Goal: Task Accomplishment & Management: Manage account settings

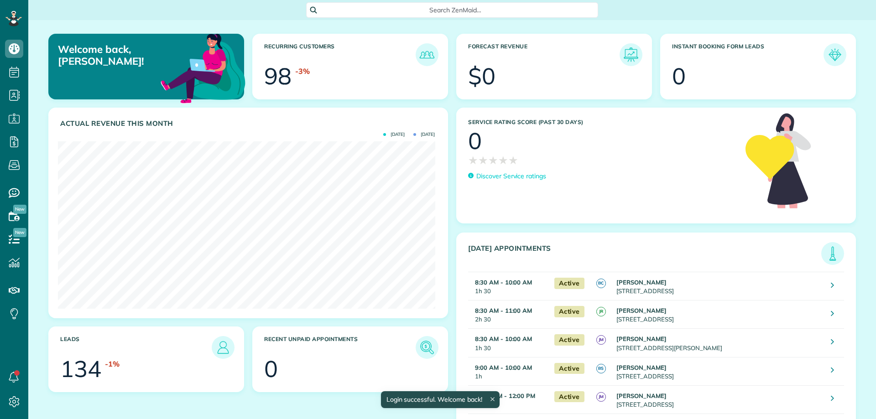
scroll to position [167, 377]
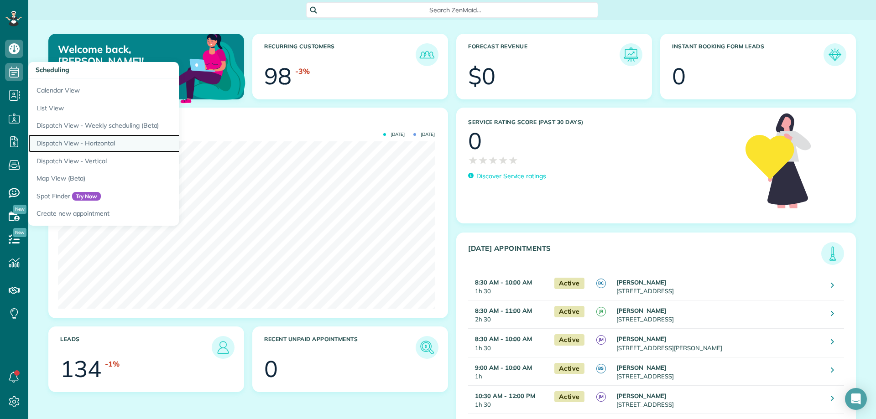
click at [109, 142] on link "Dispatch View - Horizontal" at bounding box center [142, 144] width 228 height 18
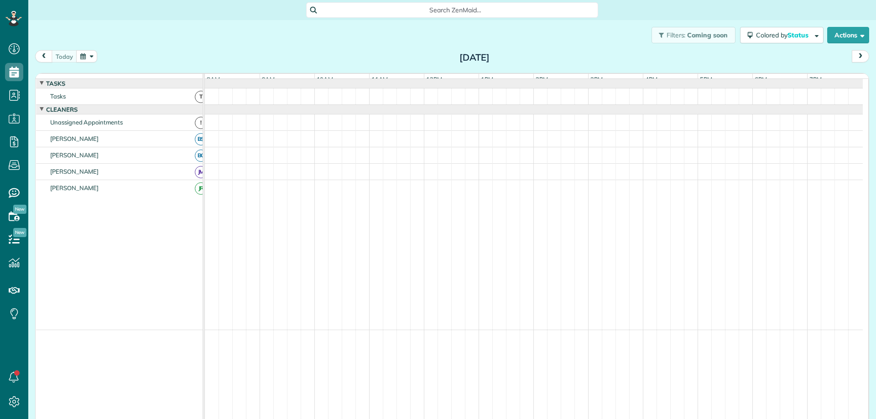
scroll to position [4, 4]
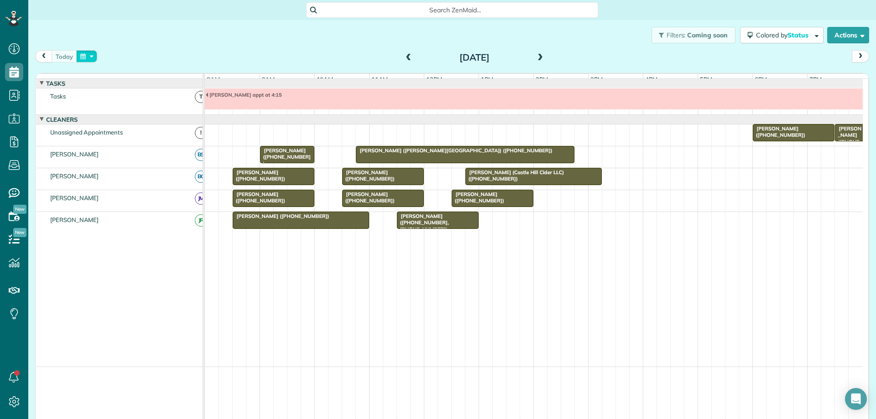
click at [85, 54] on button "button" at bounding box center [86, 56] width 21 height 12
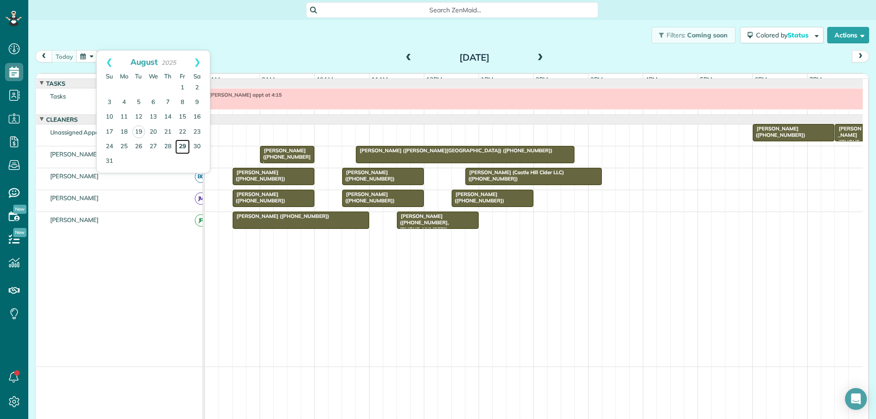
click at [186, 144] on link "29" at bounding box center [182, 147] width 15 height 15
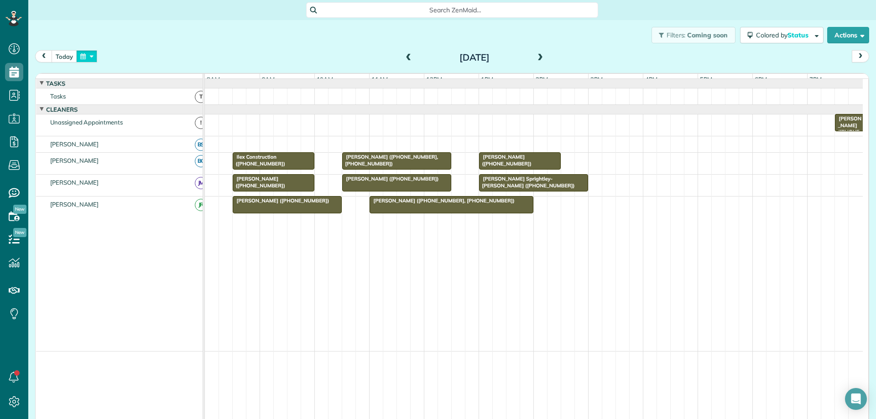
click at [85, 57] on button "button" at bounding box center [86, 56] width 21 height 12
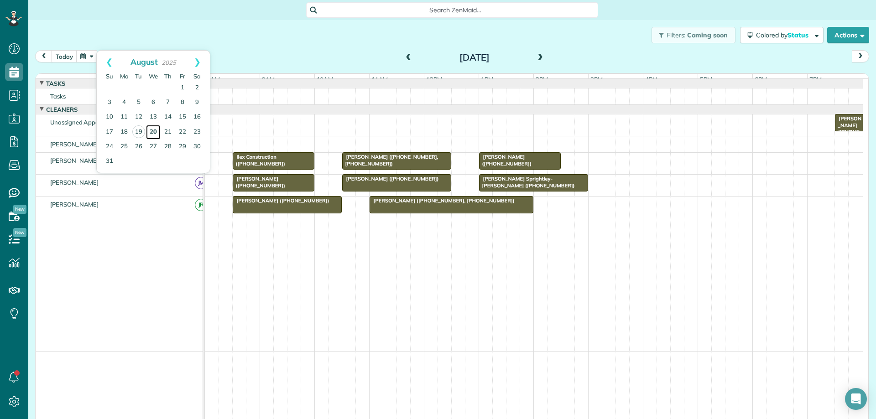
click at [157, 131] on link "20" at bounding box center [153, 132] width 15 height 15
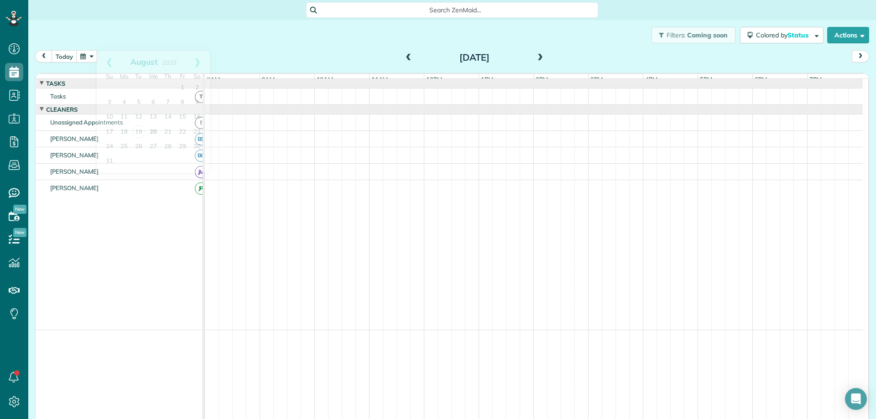
scroll to position [7, 0]
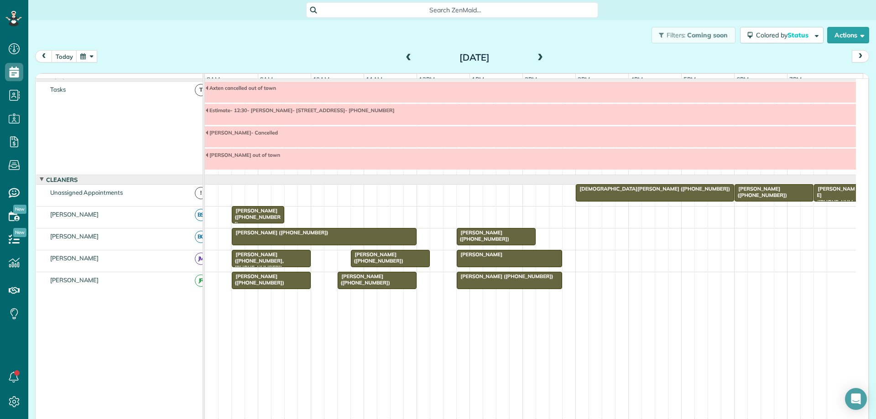
click at [611, 192] on span "[DEMOGRAPHIC_DATA][PERSON_NAME] ([PHONE_NUMBER])" at bounding box center [653, 189] width 156 height 6
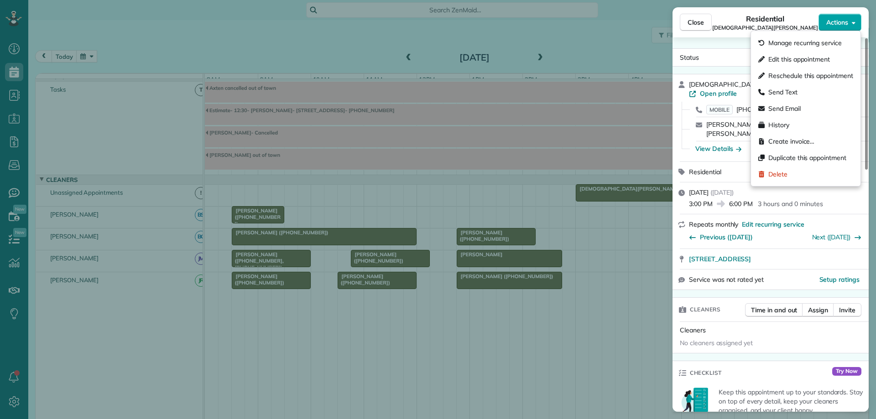
click at [845, 26] on span "Actions" at bounding box center [837, 22] width 22 height 9
click at [805, 75] on span "Reschedule this appointment" at bounding box center [810, 75] width 85 height 9
select select "*"
select select "****"
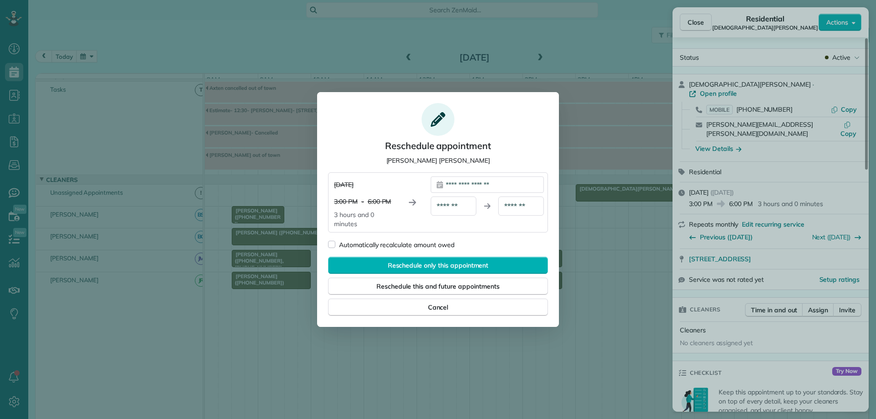
click at [509, 184] on div "**********" at bounding box center [487, 185] width 113 height 16
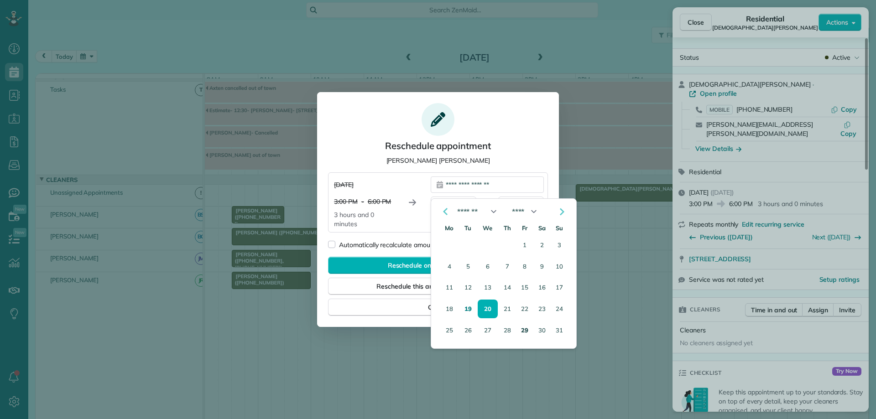
click at [524, 328] on button "29" at bounding box center [524, 331] width 15 height 18
type div "**********"
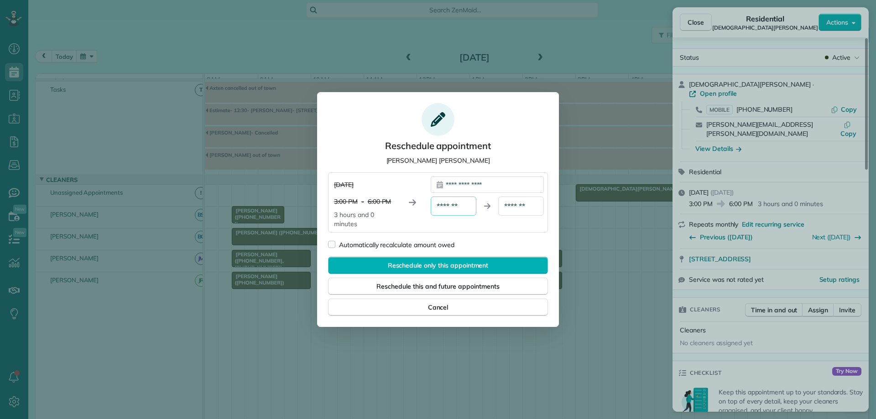
click at [468, 207] on div "*******" at bounding box center [454, 206] width 46 height 19
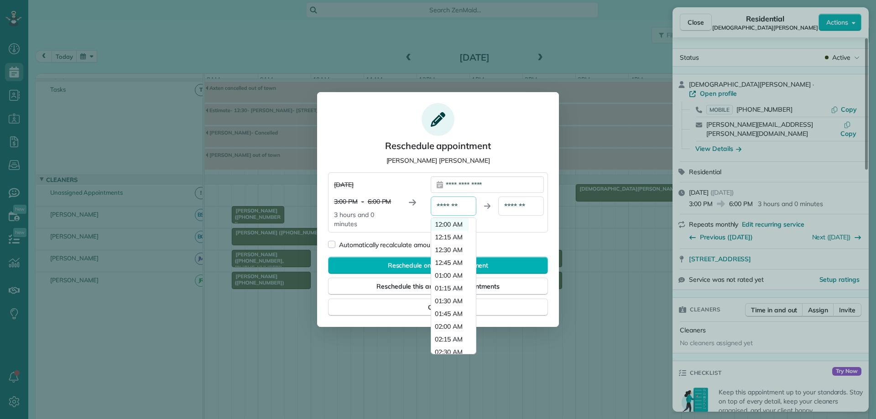
click at [463, 227] on span "12:00 AM" at bounding box center [449, 224] width 28 height 9
type div "********"
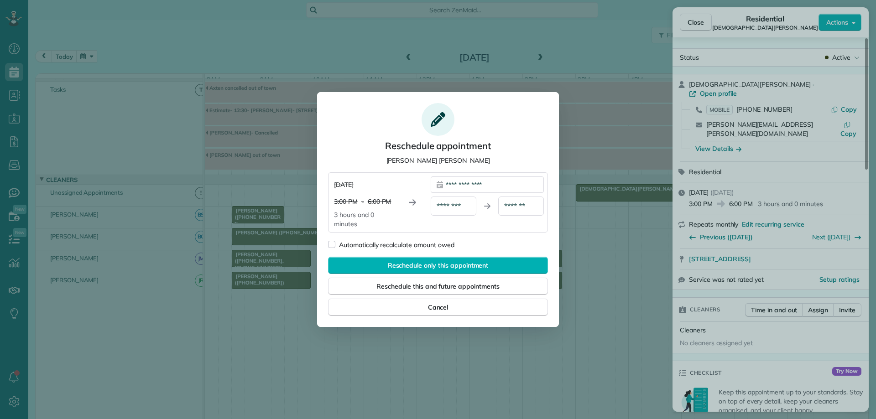
click at [520, 207] on div "*******" at bounding box center [521, 206] width 46 height 19
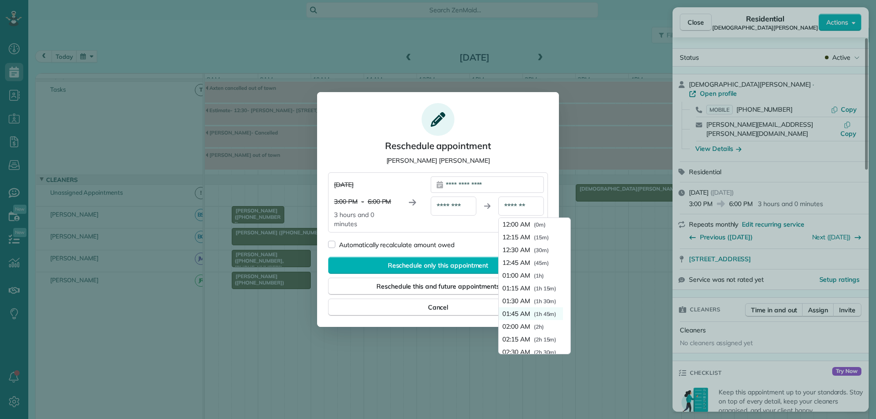
scroll to position [46, 0]
click at [535, 327] on button "03:00 AM ( 3h )" at bounding box center [531, 332] width 64 height 13
type div "********"
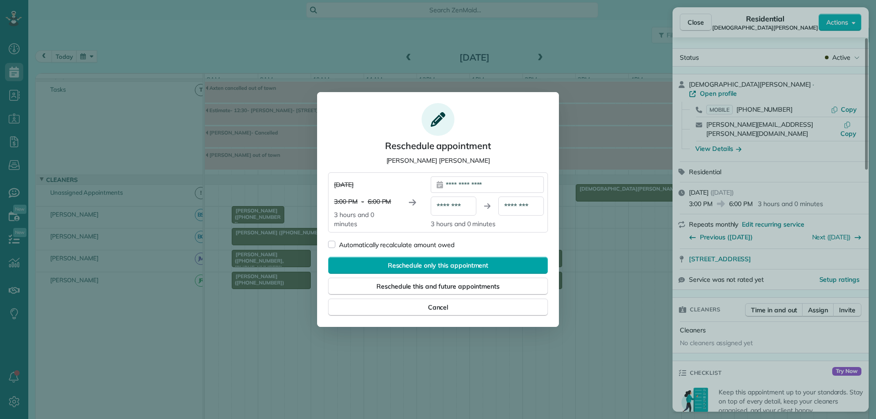
click at [439, 263] on span "Reschedule only this appointment" at bounding box center [438, 265] width 101 height 9
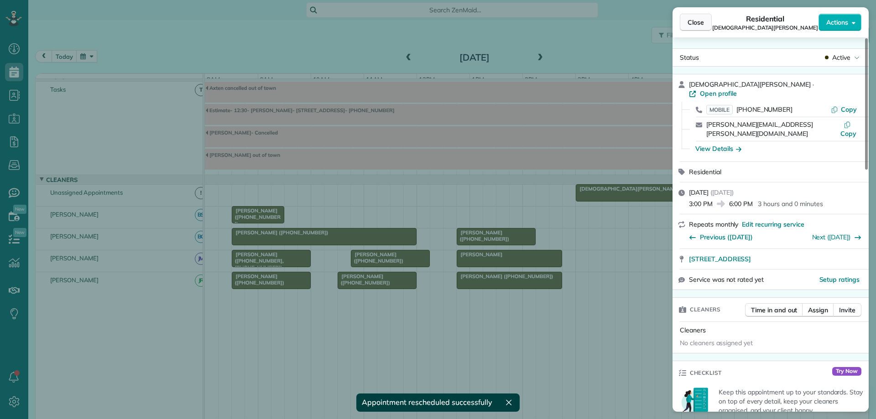
click at [701, 21] on span "Close" at bounding box center [695, 22] width 16 height 9
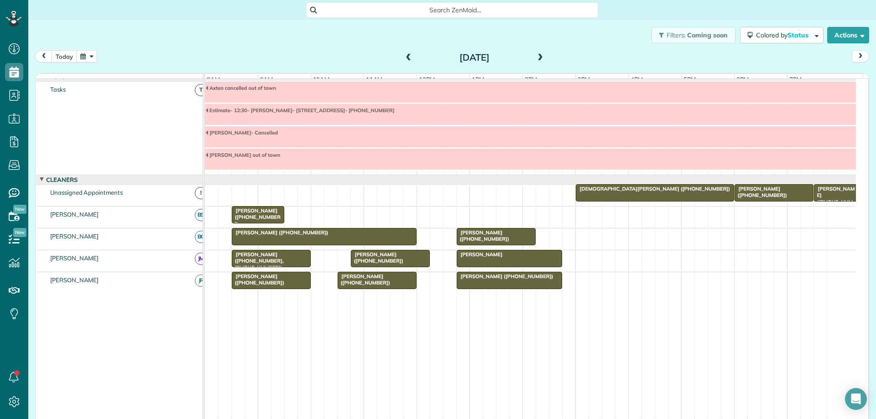
click at [610, 200] on div at bounding box center [654, 193] width 157 height 16
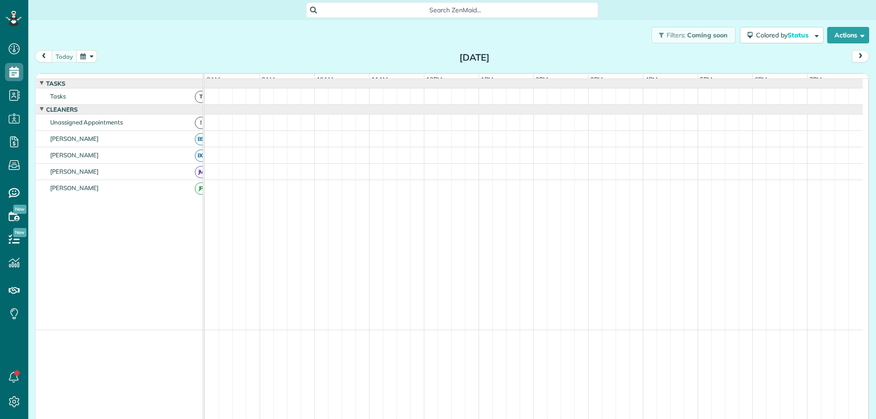
scroll to position [4, 4]
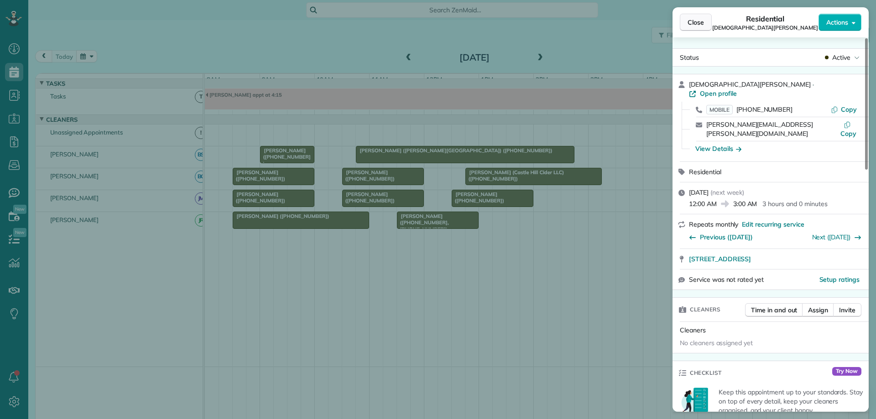
click at [705, 21] on button "Close" at bounding box center [696, 22] width 32 height 17
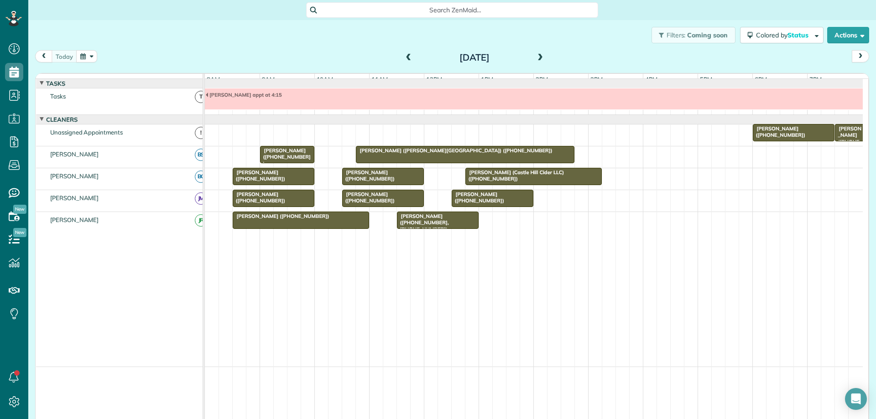
click at [535, 54] on span at bounding box center [540, 58] width 10 height 8
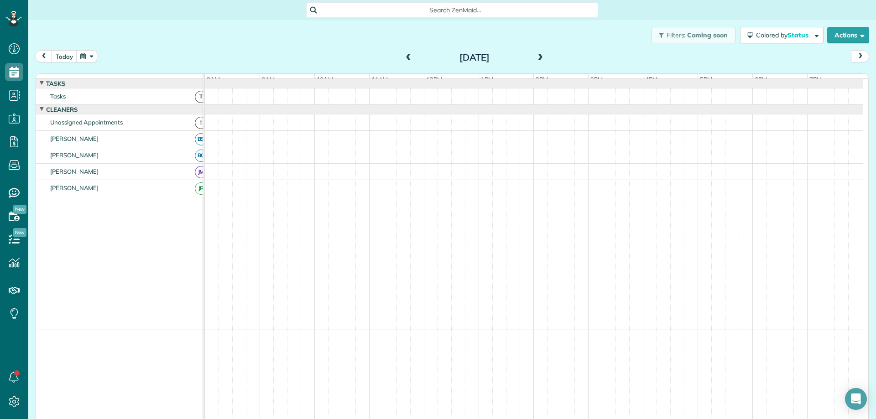
scroll to position [7, 0]
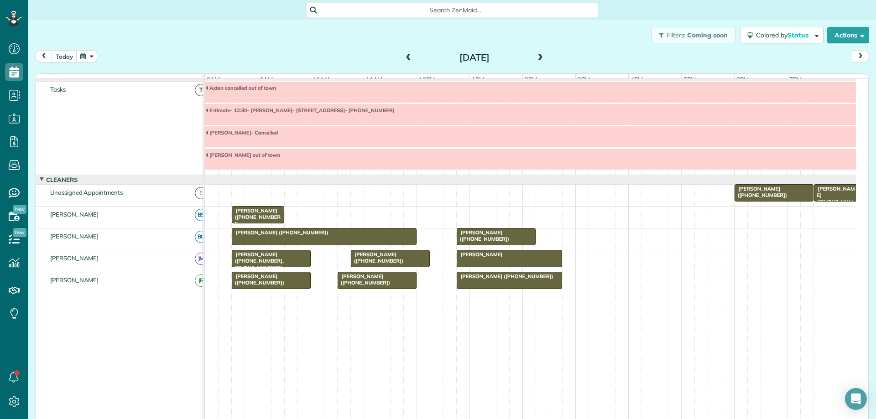
click at [535, 54] on span at bounding box center [540, 58] width 10 height 8
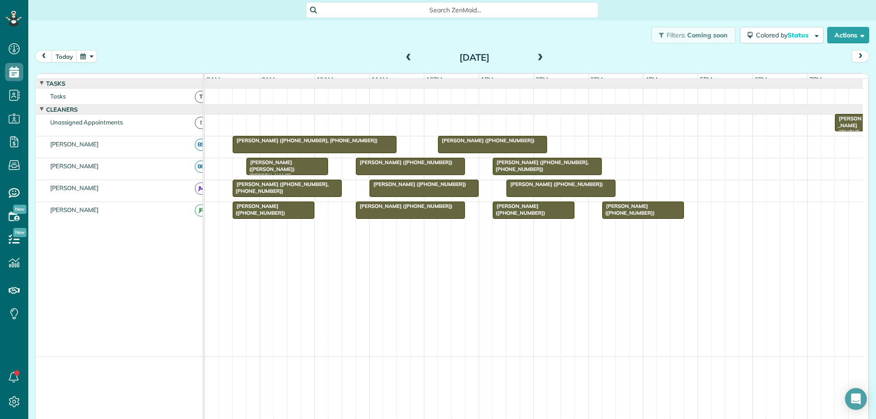
click at [83, 60] on button "button" at bounding box center [86, 56] width 21 height 12
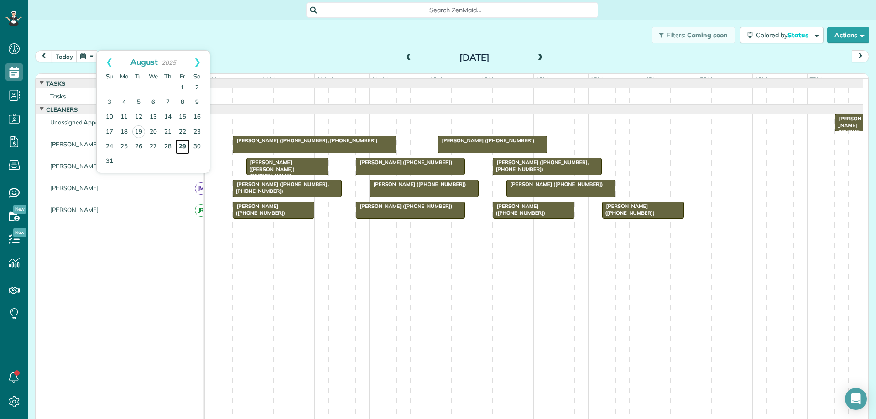
click at [186, 146] on link "29" at bounding box center [182, 147] width 15 height 15
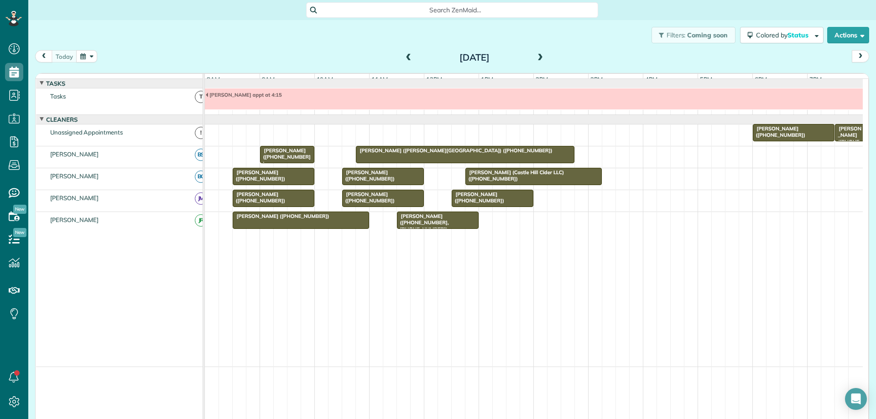
scroll to position [4, 4]
click at [536, 55] on span at bounding box center [540, 58] width 10 height 8
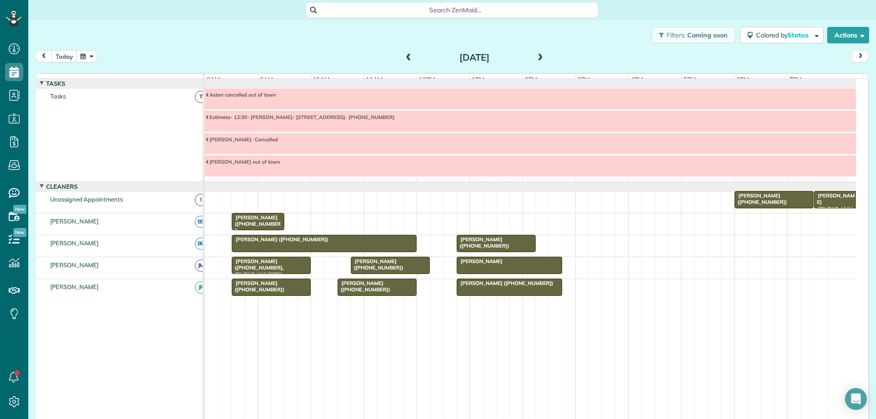
scroll to position [7, 0]
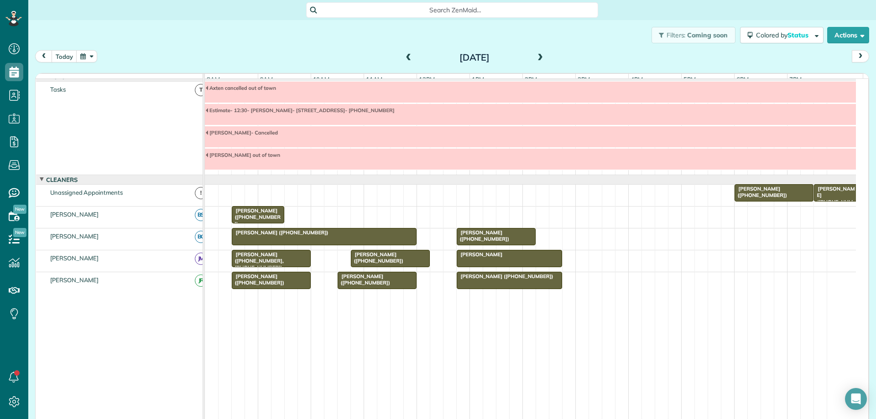
click at [536, 55] on span at bounding box center [540, 58] width 10 height 8
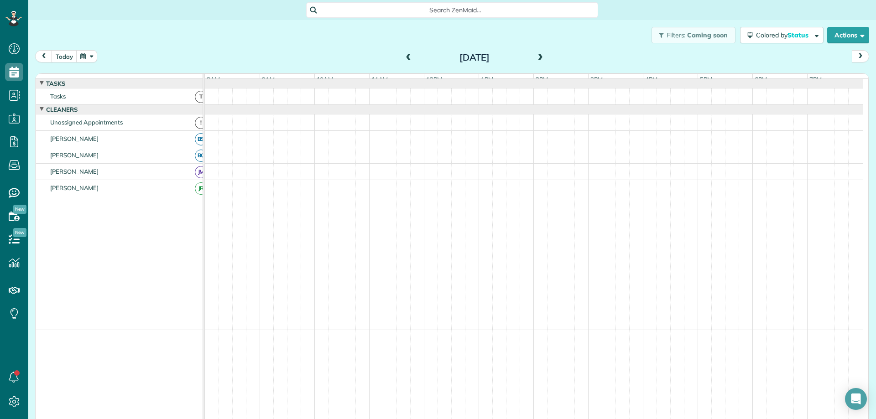
scroll to position [0, 0]
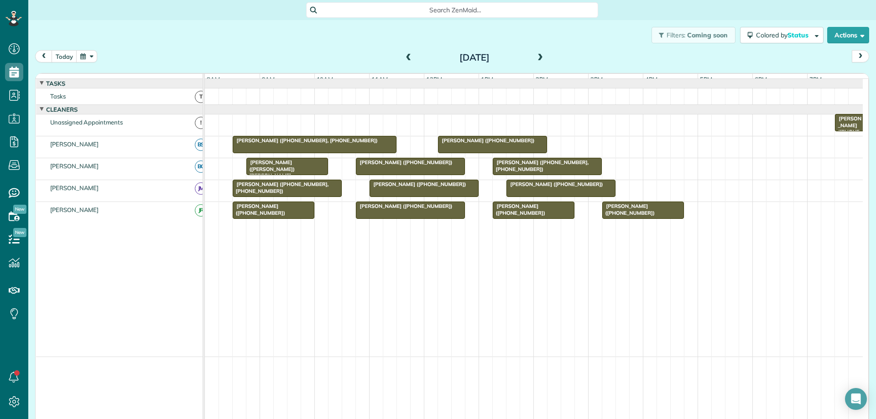
click at [536, 55] on span at bounding box center [540, 58] width 10 height 8
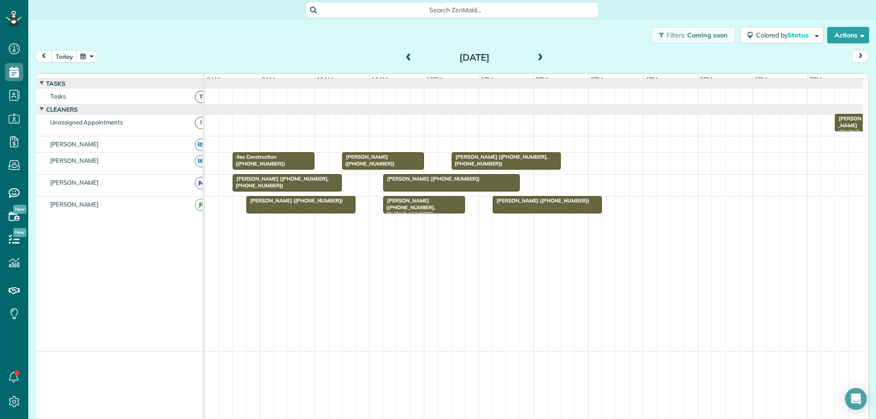
click at [536, 55] on span at bounding box center [540, 58] width 10 height 8
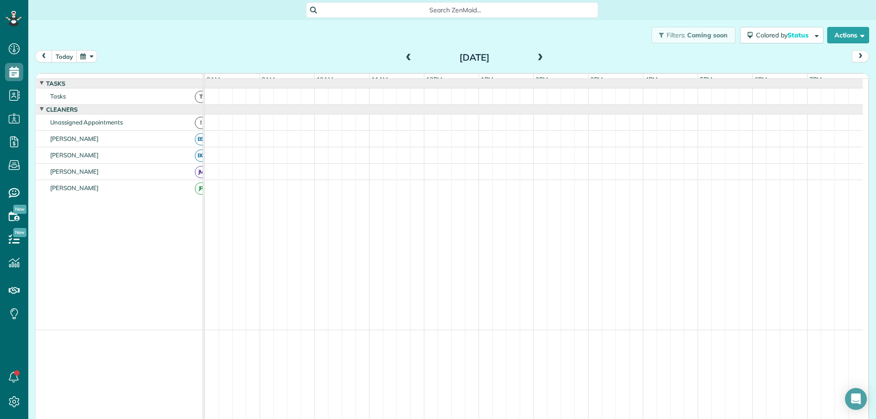
click at [536, 55] on span at bounding box center [540, 58] width 10 height 8
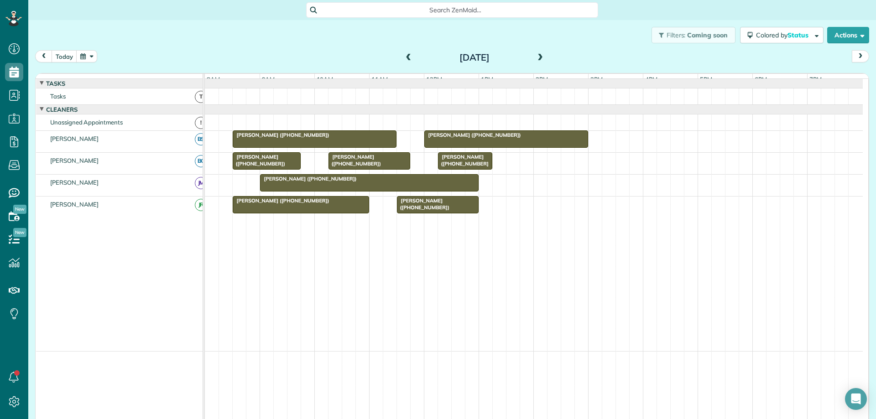
click at [536, 55] on span at bounding box center [540, 58] width 10 height 8
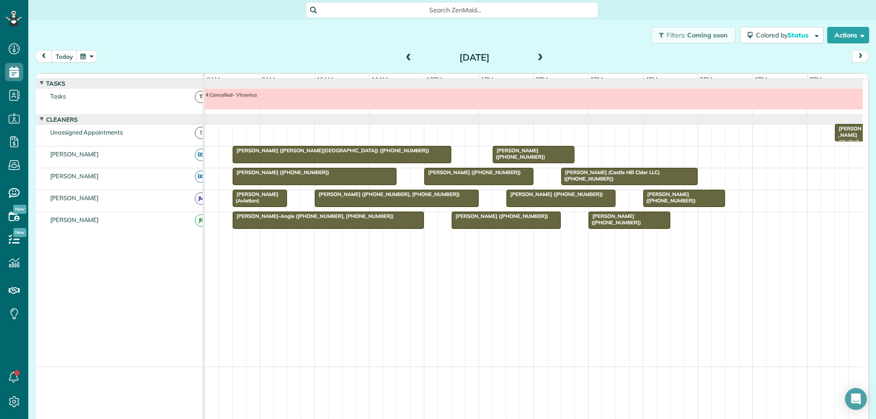
click at [536, 55] on span at bounding box center [540, 58] width 10 height 8
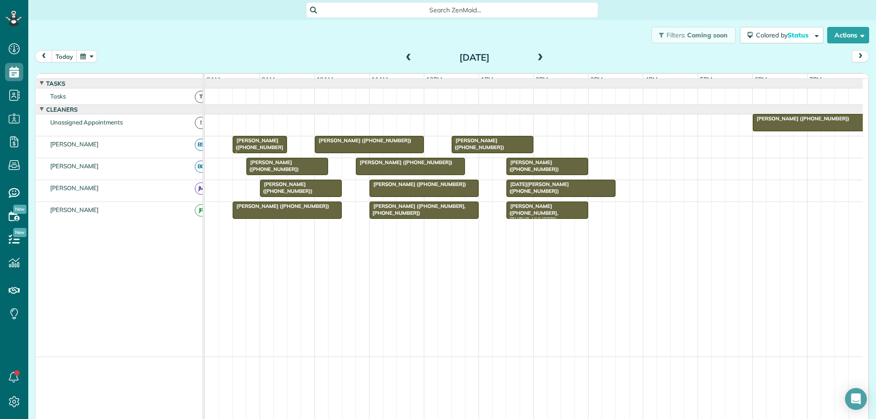
click at [536, 55] on span at bounding box center [540, 58] width 10 height 8
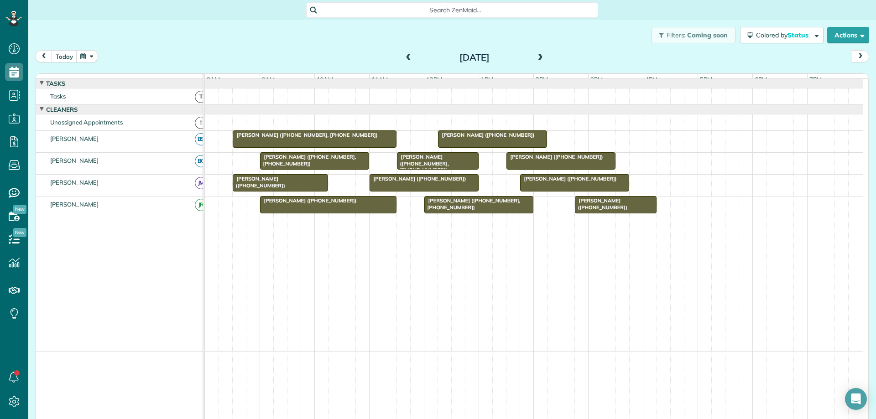
click at [536, 55] on span at bounding box center [540, 58] width 10 height 8
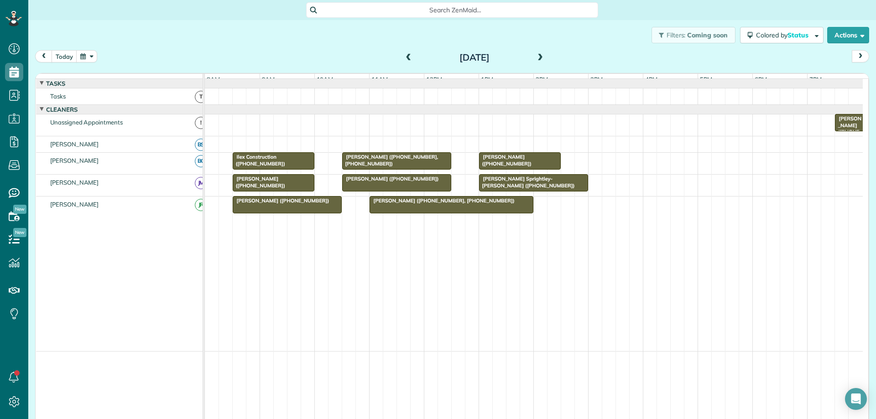
click at [536, 55] on span at bounding box center [540, 58] width 10 height 8
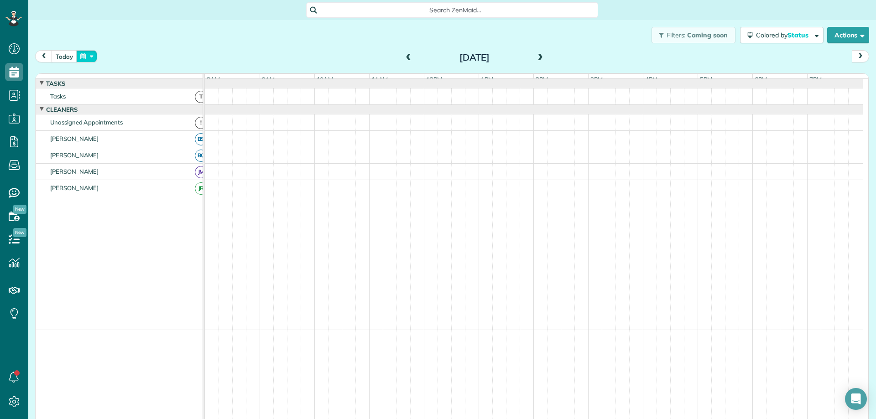
click at [87, 57] on button "button" at bounding box center [86, 56] width 21 height 12
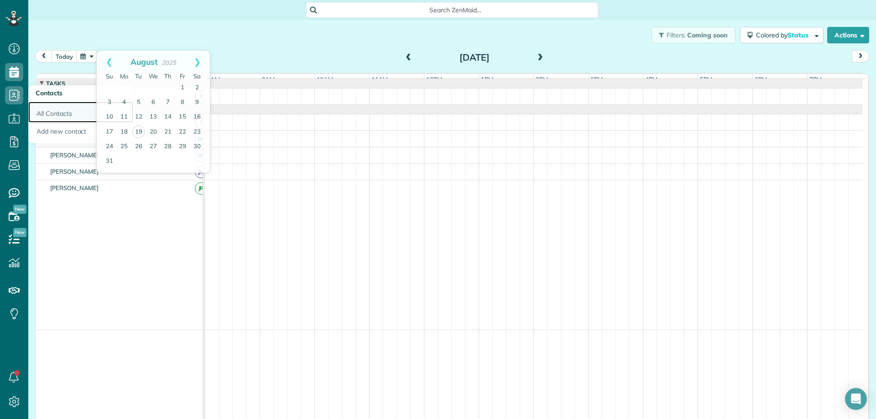
click at [60, 113] on link "All Contacts" at bounding box center [80, 112] width 105 height 21
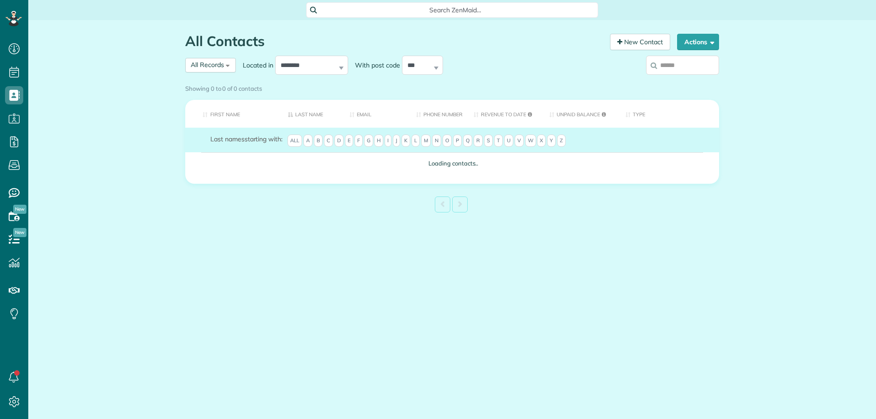
scroll to position [4, 4]
click at [701, 66] on input "search" at bounding box center [682, 65] width 73 height 19
type input "*"
click at [694, 81] on div "Showing 0 to 0 of 0 contacts" at bounding box center [451, 89] width 547 height 16
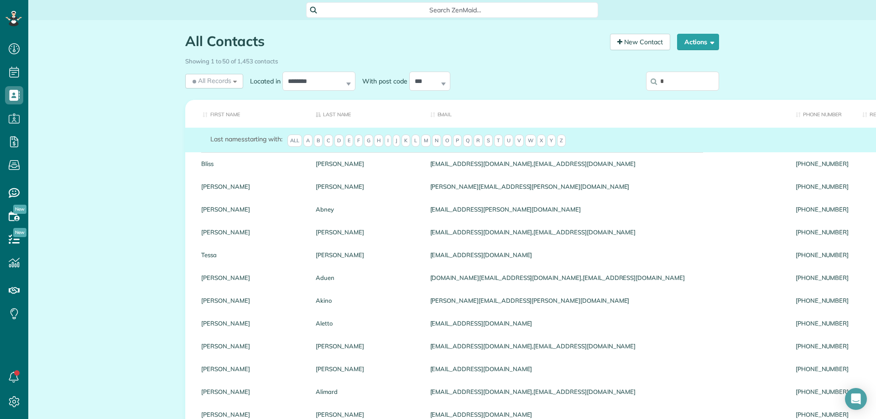
click at [668, 80] on input "*" at bounding box center [682, 81] width 73 height 19
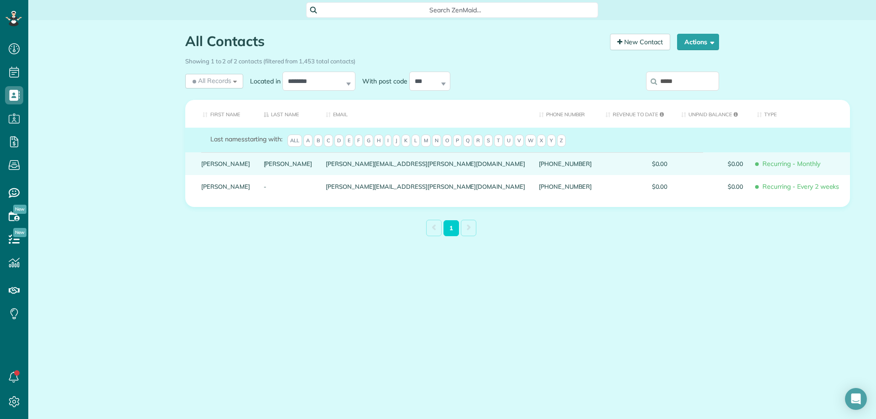
type input "*****"
click at [218, 167] on link "Kristen" at bounding box center [225, 164] width 49 height 6
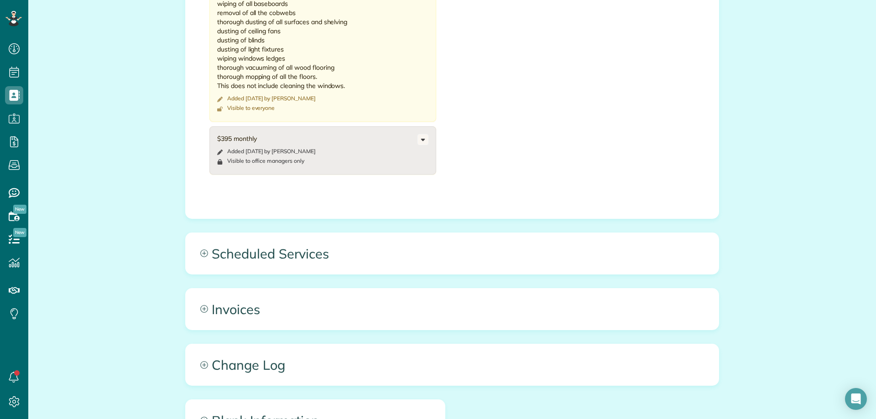
scroll to position [684, 0]
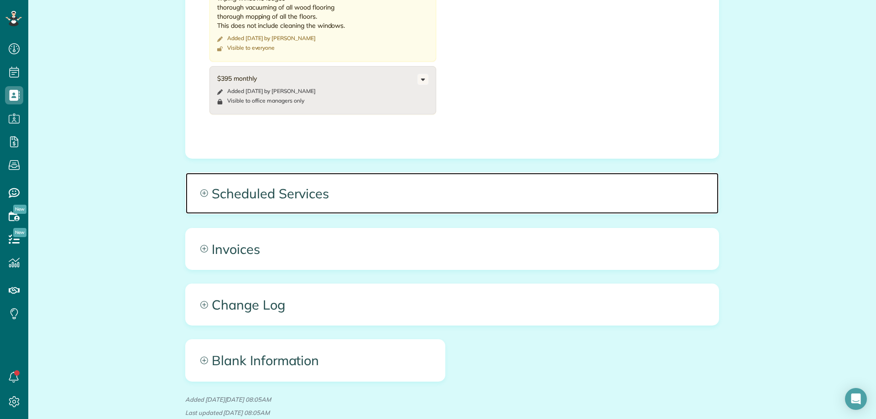
click at [525, 194] on span "Scheduled Services" at bounding box center [452, 193] width 533 height 41
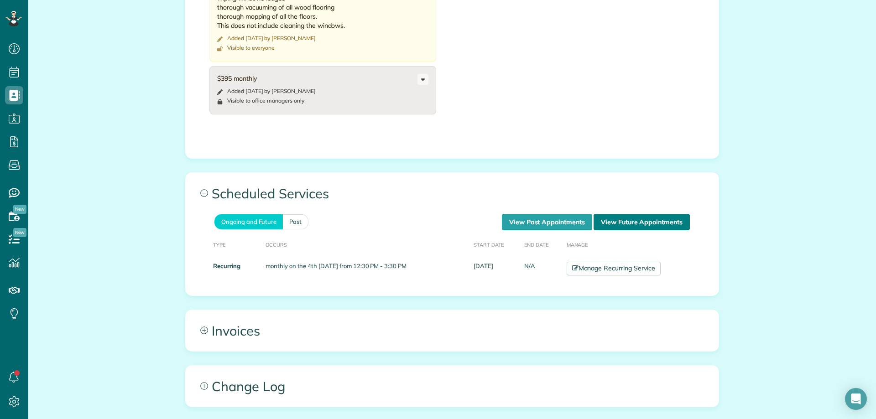
click at [631, 220] on link "View Future Appointments" at bounding box center [641, 222] width 96 height 16
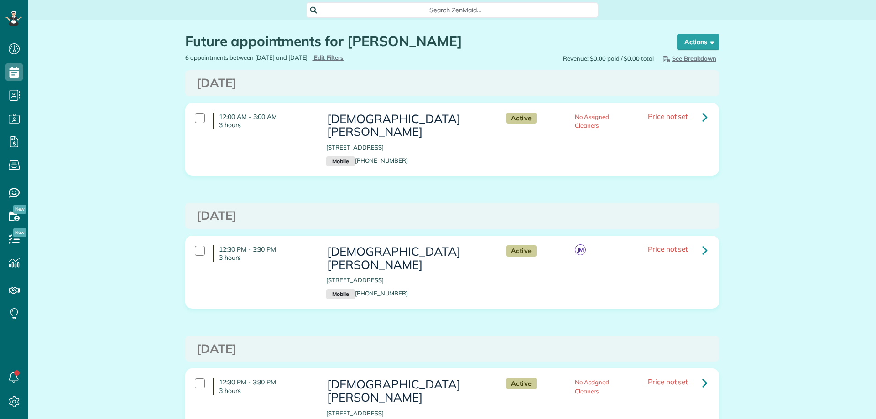
scroll to position [4, 4]
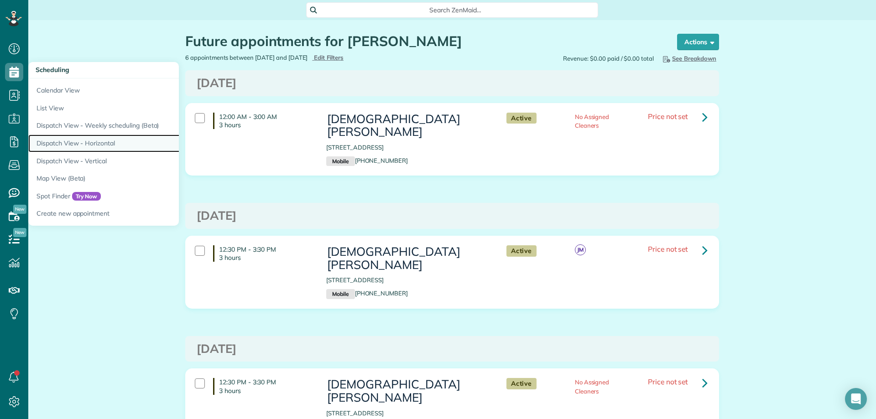
click at [119, 146] on link "Dispatch View - Horizontal" at bounding box center [142, 144] width 228 height 18
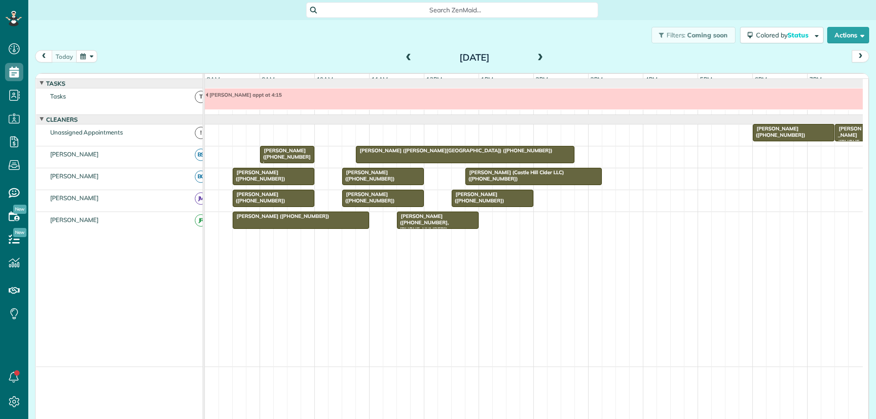
scroll to position [4, 4]
click at [90, 60] on button "button" at bounding box center [86, 56] width 21 height 12
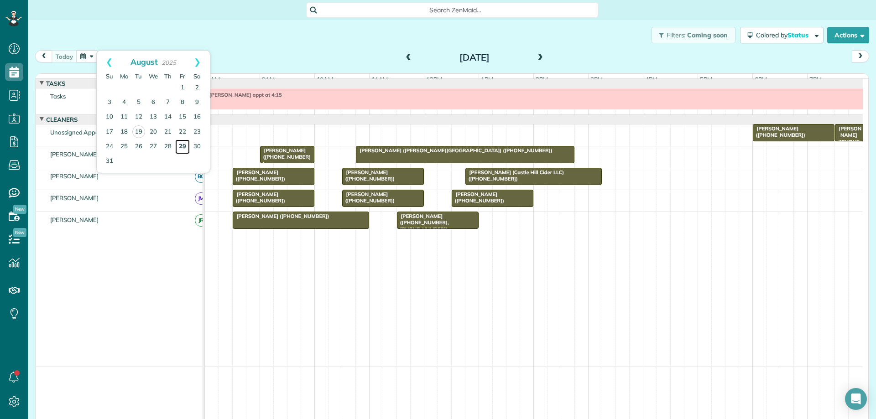
click at [184, 146] on link "29" at bounding box center [182, 147] width 15 height 15
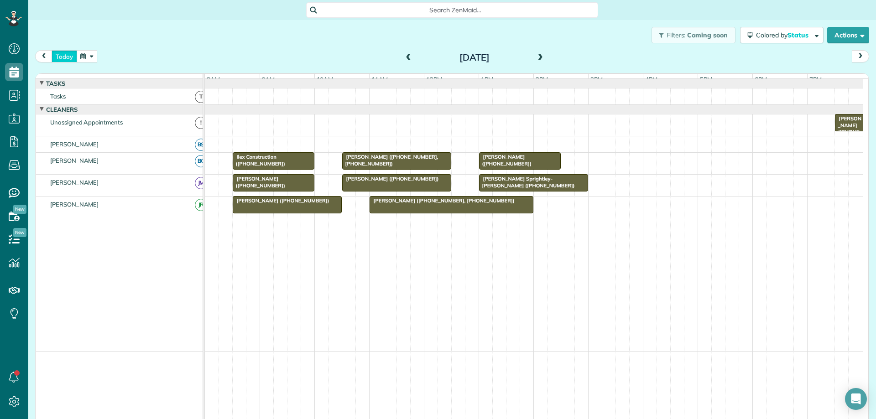
click at [63, 59] on button "today" at bounding box center [65, 56] width 26 height 12
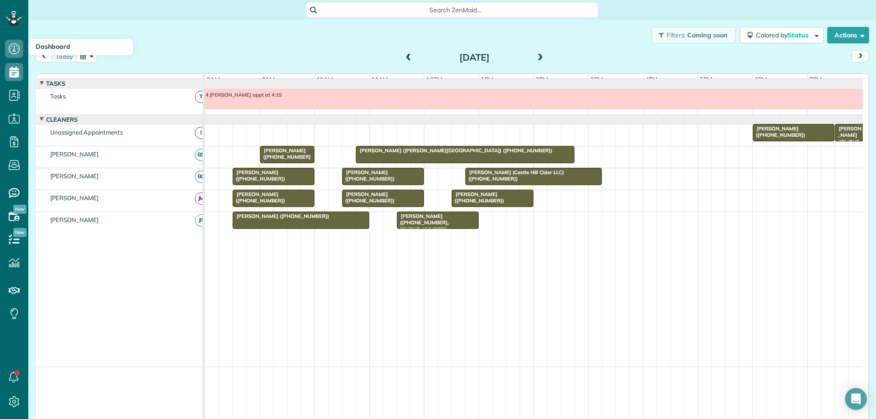
click at [69, 55] on h3 "Dashboard" at bounding box center [80, 47] width 105 height 16
click at [850, 35] on button "Actions" at bounding box center [848, 35] width 42 height 16
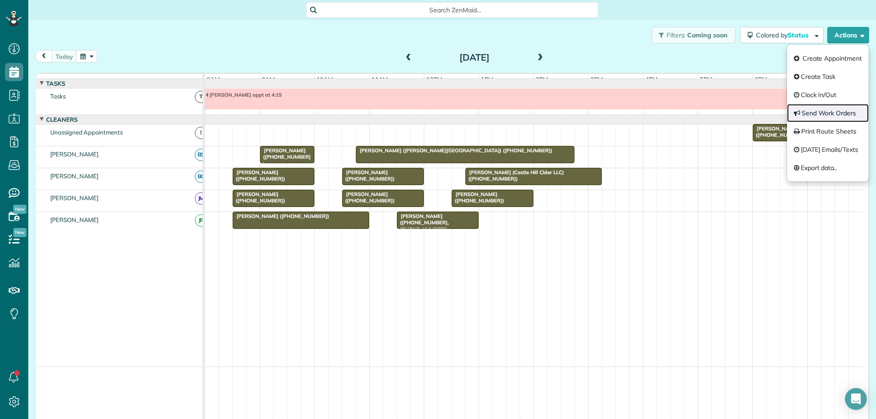
click at [836, 119] on link "Send Work Orders" at bounding box center [828, 113] width 82 height 18
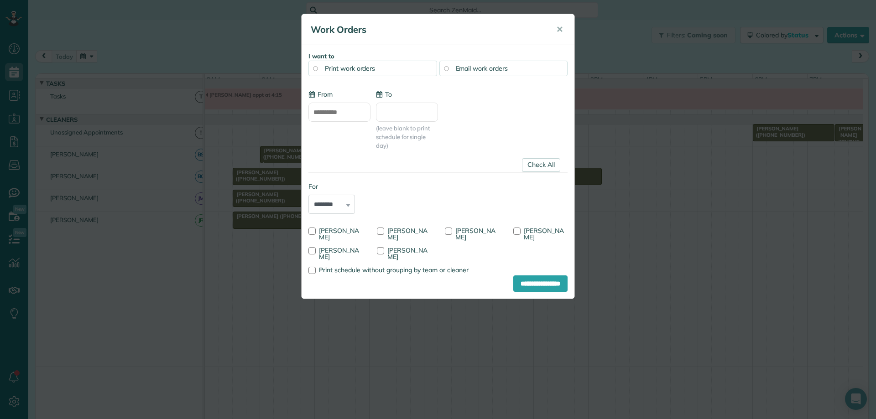
type input "**********"
click at [541, 165] on link "Check All" at bounding box center [541, 165] width 38 height 14
click at [380, 232] on div at bounding box center [380, 231] width 7 height 7
click at [554, 289] on input "**********" at bounding box center [540, 284] width 54 height 16
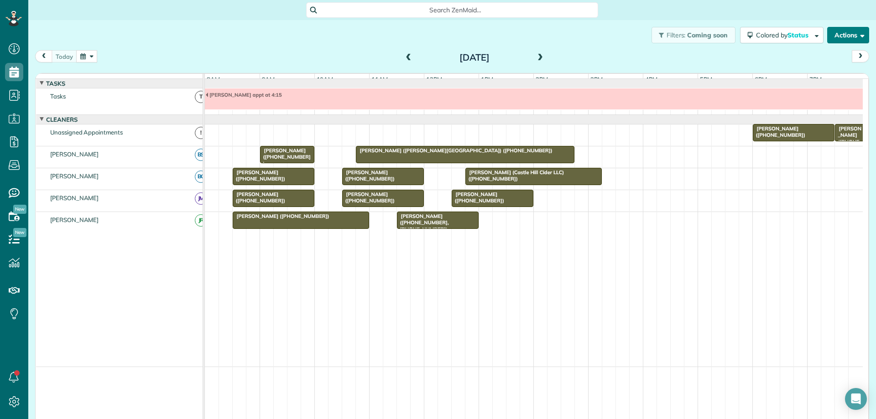
click at [840, 42] on button "Actions" at bounding box center [848, 35] width 42 height 16
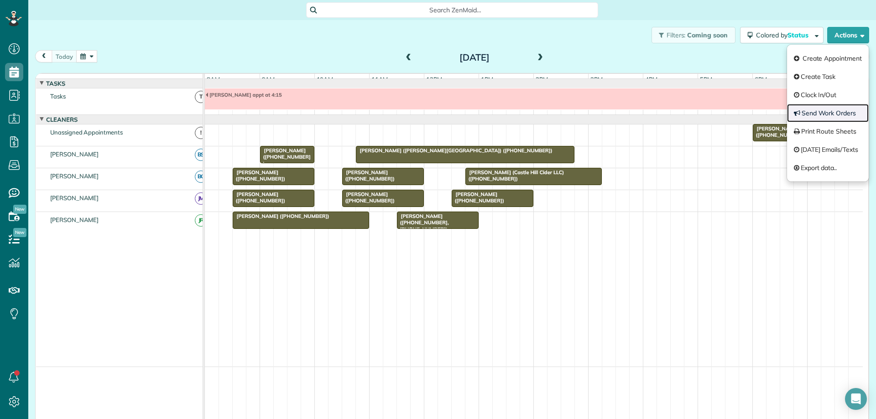
click at [837, 113] on link "Send Work Orders" at bounding box center [828, 113] width 82 height 18
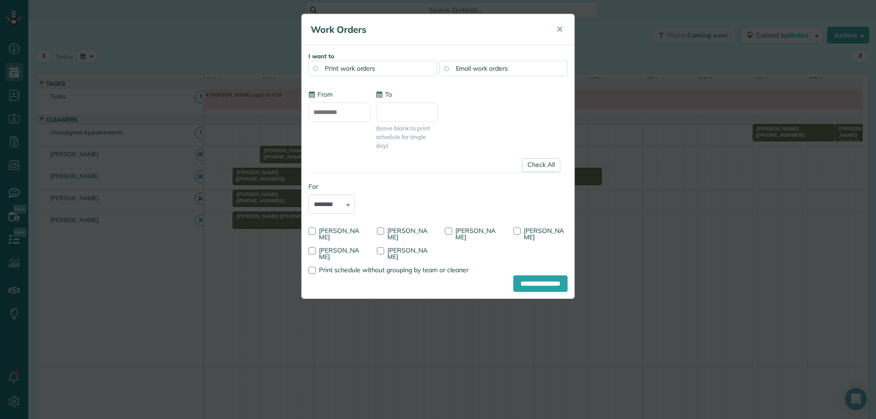
type input "**********"
click at [545, 162] on link "Check All" at bounding box center [541, 165] width 38 height 14
click at [451, 230] on div at bounding box center [448, 231] width 7 height 7
click at [543, 283] on input "**********" at bounding box center [540, 284] width 54 height 16
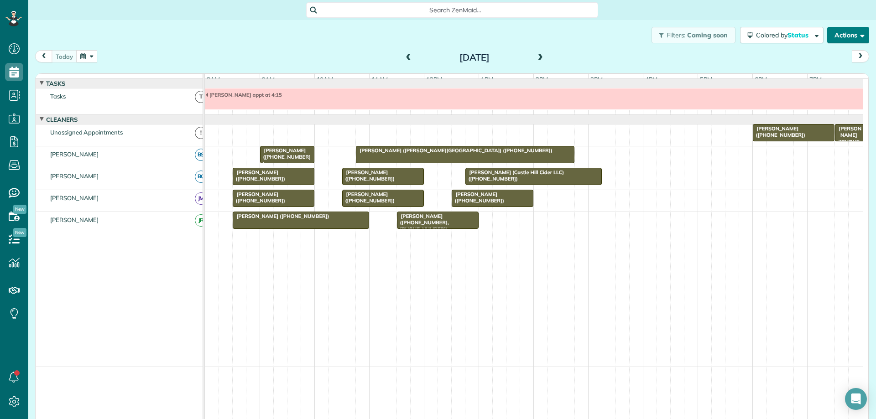
click at [842, 42] on button "Actions" at bounding box center [848, 35] width 42 height 16
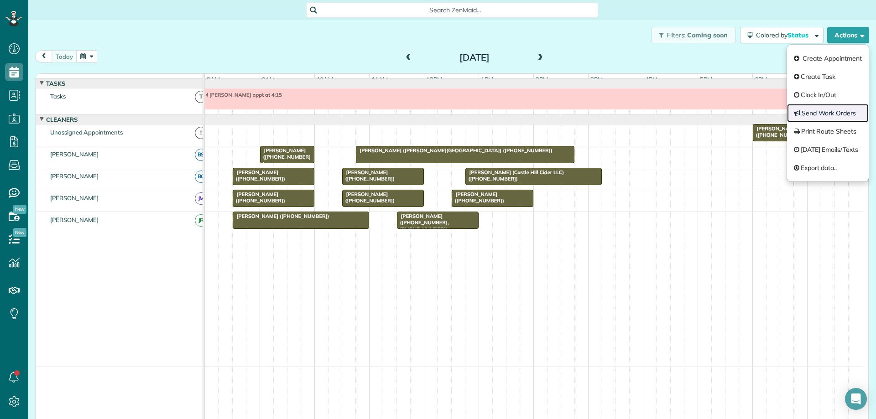
click at [835, 109] on link "Send Work Orders" at bounding box center [828, 113] width 82 height 18
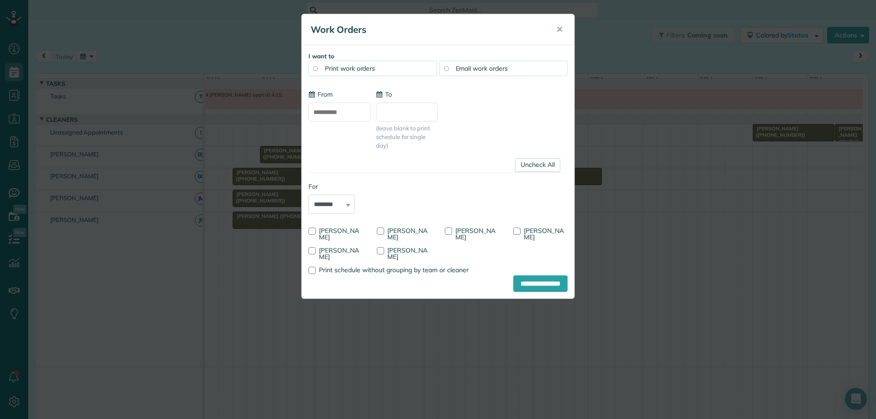
type input "**********"
click at [549, 164] on link "Uncheck All" at bounding box center [537, 165] width 45 height 14
click at [379, 251] on div at bounding box center [380, 250] width 7 height 7
click at [533, 281] on input "**********" at bounding box center [540, 284] width 54 height 16
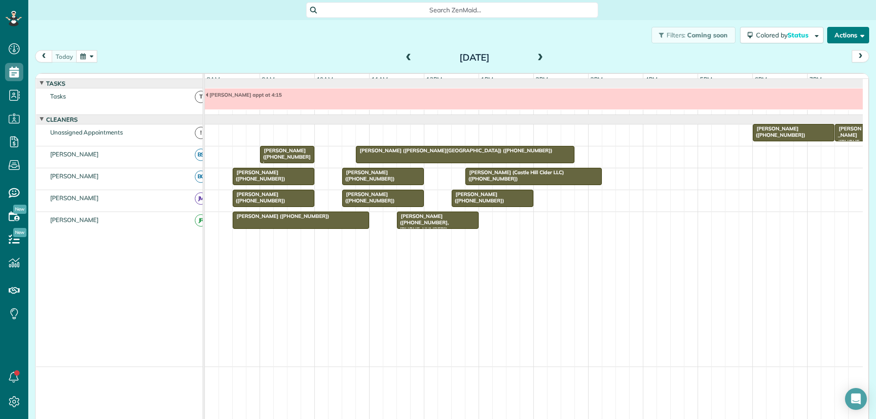
click at [857, 33] on span "button" at bounding box center [860, 34] width 7 height 7
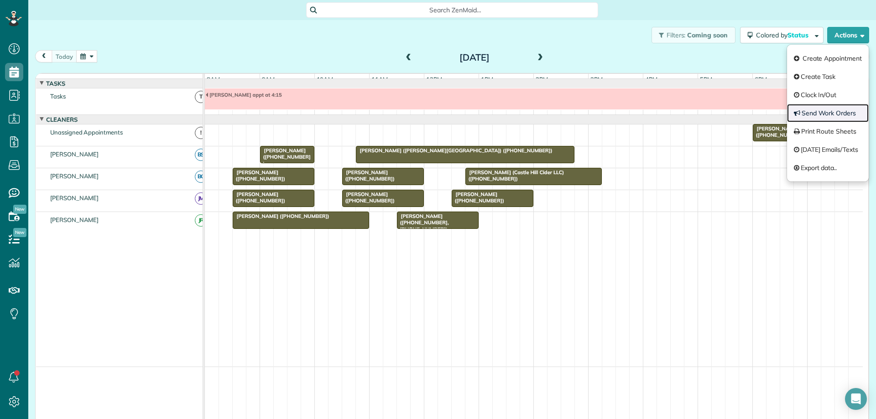
click at [827, 117] on link "Send Work Orders" at bounding box center [828, 113] width 82 height 18
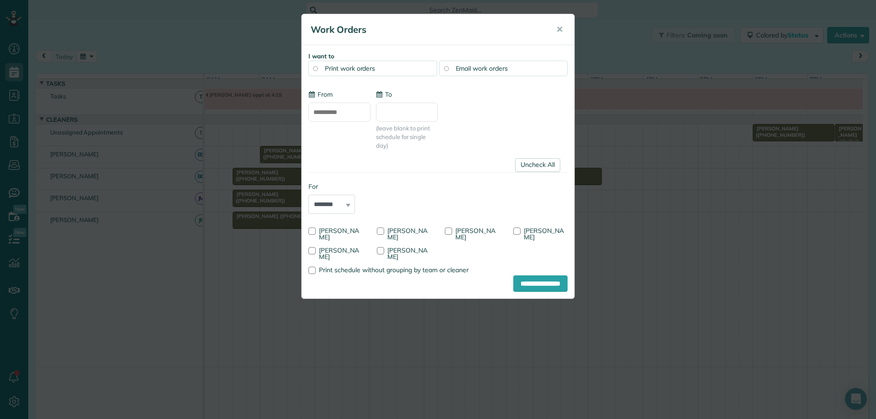
type input "**********"
click at [530, 168] on link "Uncheck All" at bounding box center [537, 165] width 45 height 14
click at [311, 251] on div at bounding box center [311, 250] width 7 height 7
click at [528, 283] on input "**********" at bounding box center [540, 284] width 54 height 16
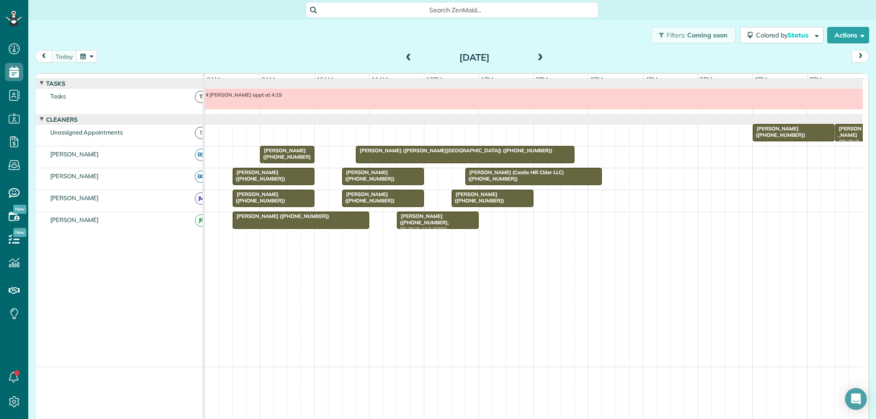
click at [276, 219] on span "[PERSON_NAME] ([PHONE_NUMBER])" at bounding box center [281, 216] width 98 height 6
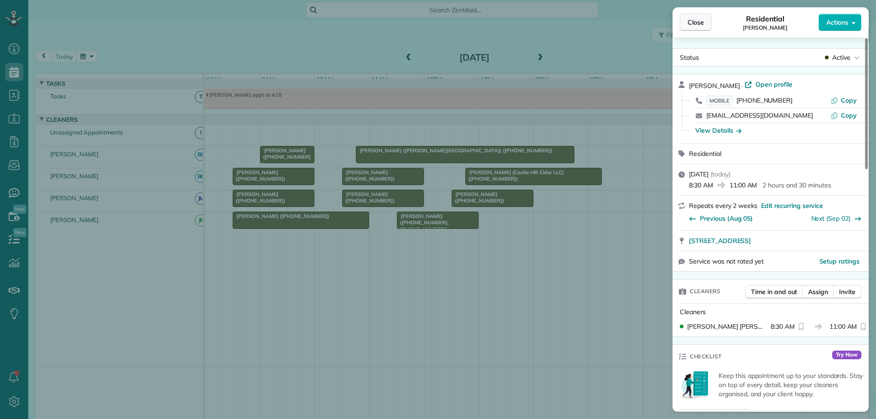
drag, startPoint x: 873, startPoint y: 88, endPoint x: 703, endPoint y: 22, distance: 182.4
click at [703, 22] on span "Close" at bounding box center [695, 22] width 16 height 9
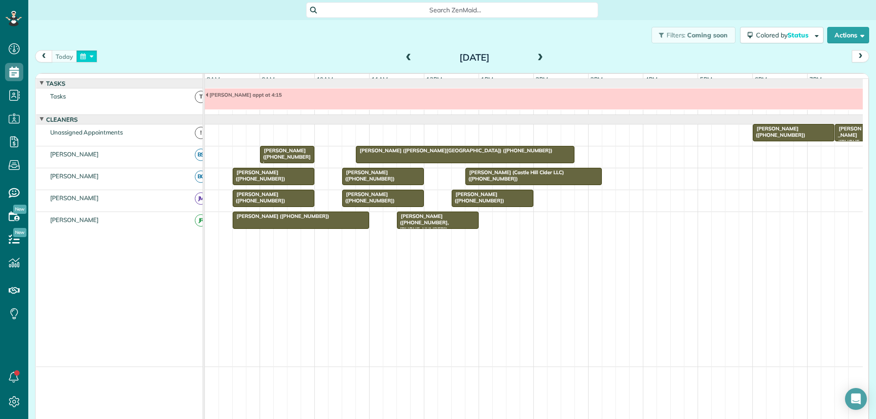
click at [88, 58] on button "button" at bounding box center [86, 56] width 21 height 12
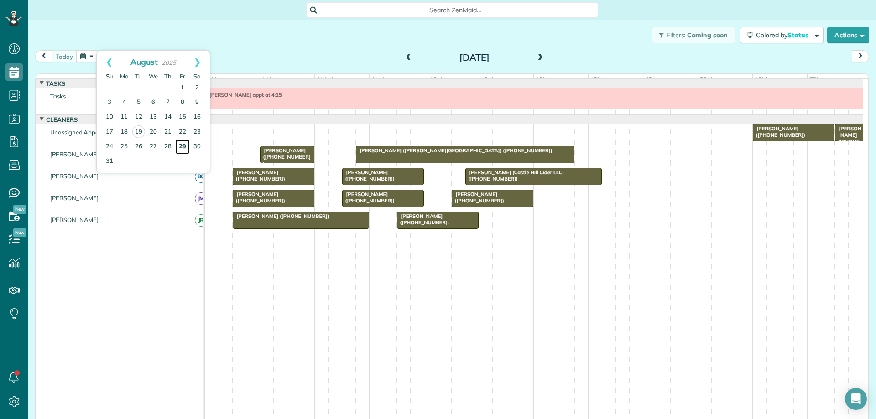
click at [184, 147] on link "29" at bounding box center [182, 147] width 15 height 15
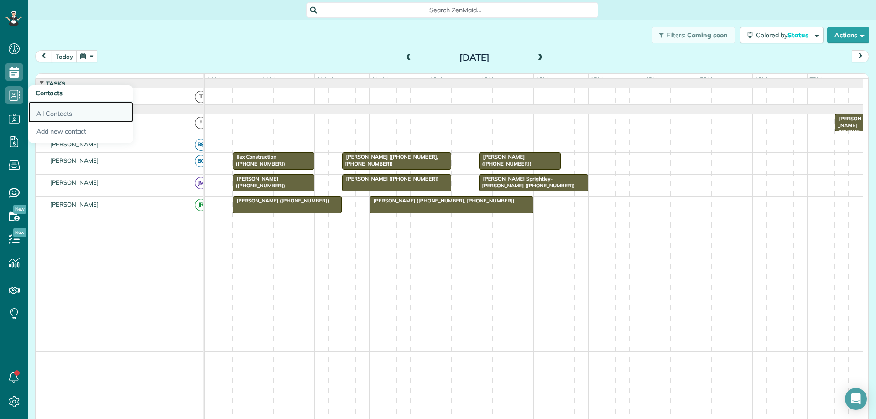
click at [72, 117] on link "All Contacts" at bounding box center [80, 112] width 105 height 21
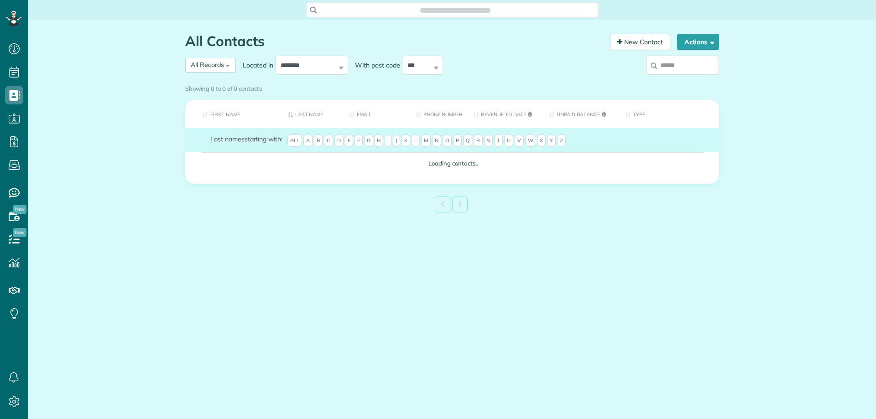
scroll to position [4, 4]
click at [683, 68] on input "search" at bounding box center [682, 65] width 73 height 19
type input "*****"
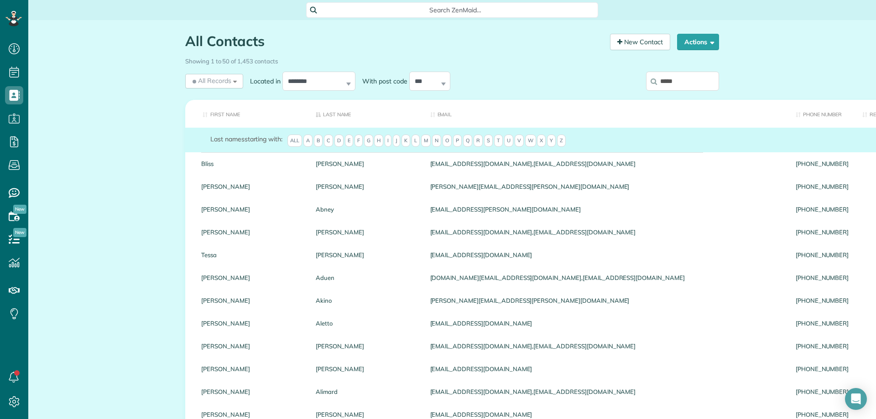
click at [680, 82] on input "*****" at bounding box center [682, 81] width 73 height 19
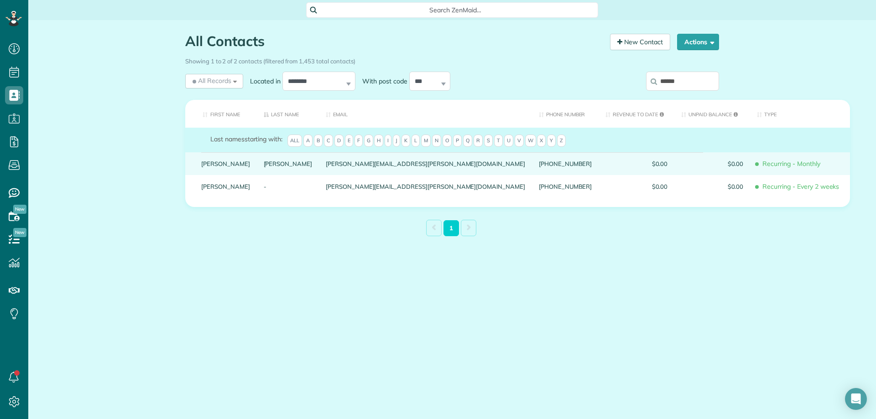
type input "******"
click at [264, 167] on link "[PERSON_NAME]" at bounding box center [288, 164] width 49 height 6
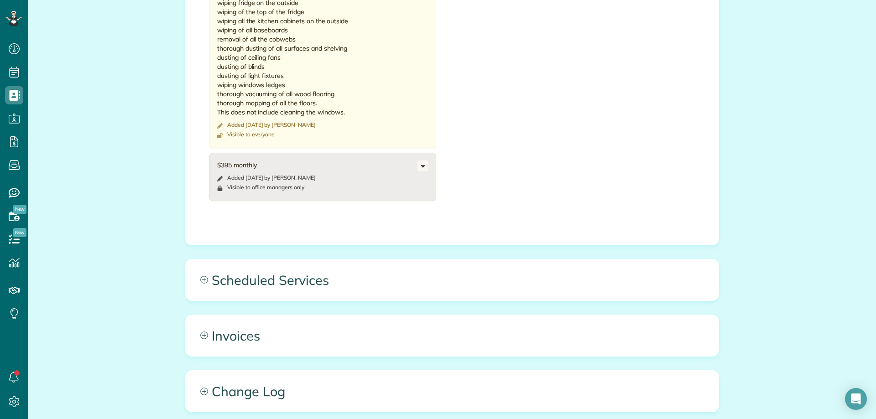
scroll to position [684, 0]
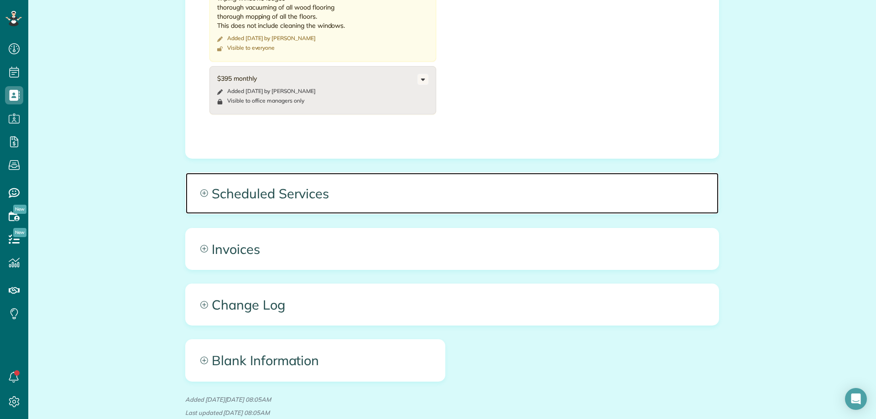
click at [539, 196] on span "Scheduled Services" at bounding box center [452, 193] width 533 height 41
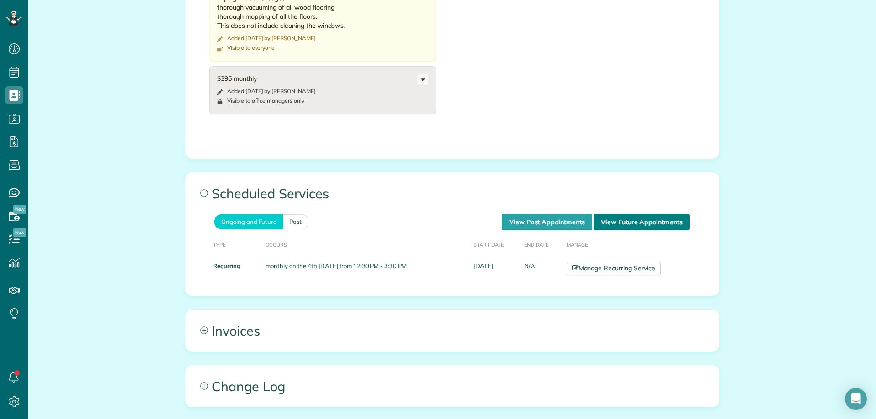
click at [631, 222] on link "View Future Appointments" at bounding box center [641, 222] width 96 height 16
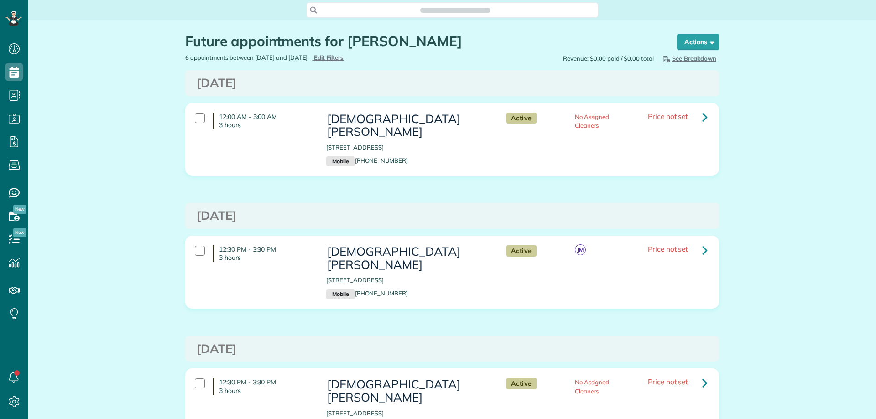
scroll to position [4, 4]
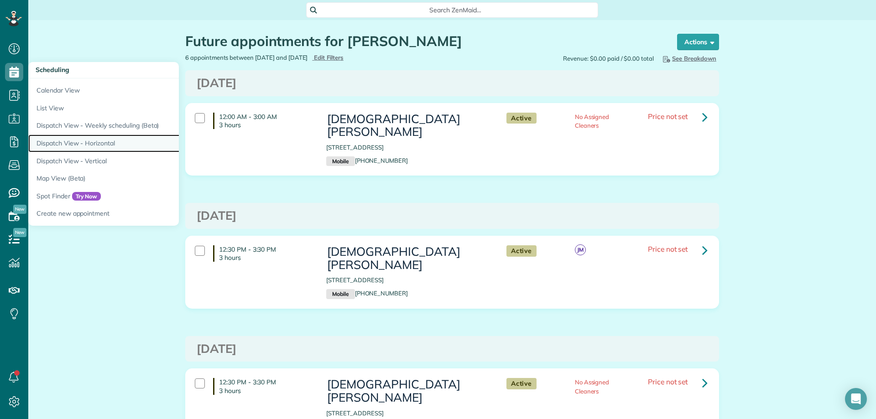
click at [93, 145] on link "Dispatch View - Horizontal" at bounding box center [142, 144] width 228 height 18
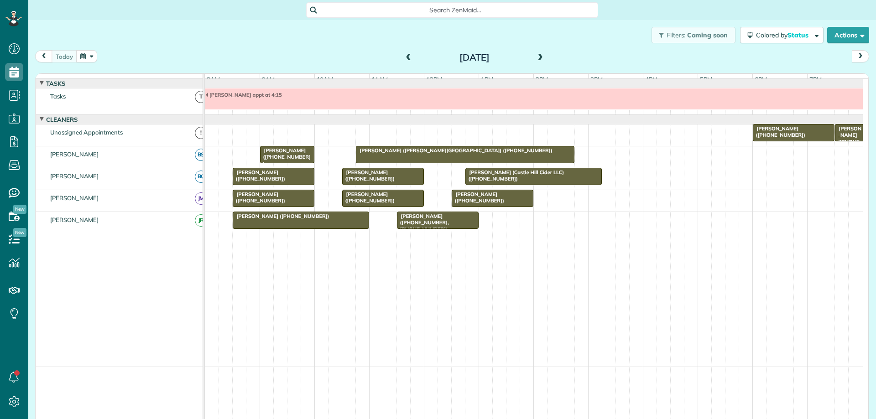
scroll to position [4, 4]
click at [90, 58] on button "button" at bounding box center [86, 56] width 21 height 12
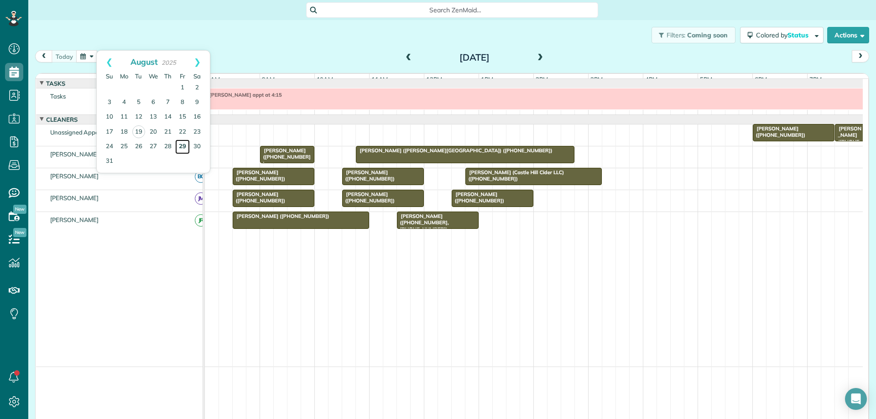
click at [181, 146] on link "29" at bounding box center [182, 147] width 15 height 15
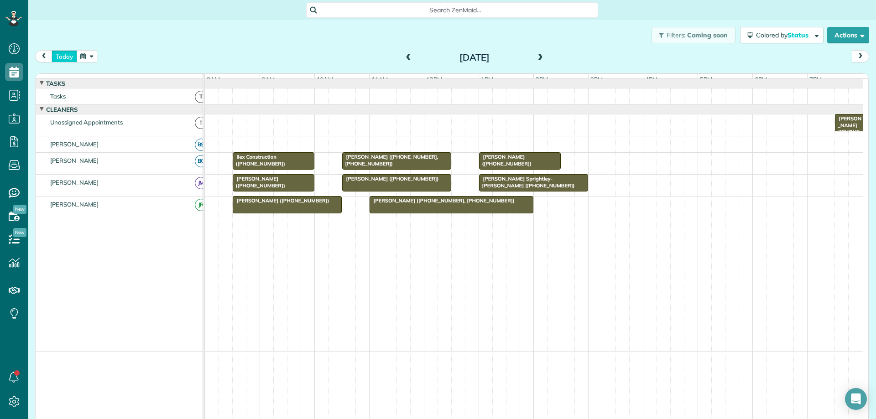
click at [62, 59] on button "today" at bounding box center [65, 56] width 26 height 12
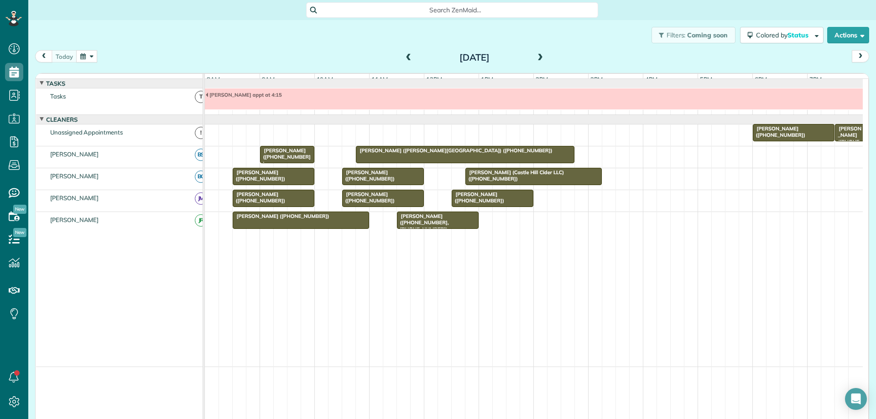
click at [295, 159] on div "[PERSON_NAME] ([PHONE_NUMBER])" at bounding box center [287, 157] width 49 height 20
